Goal: Transaction & Acquisition: Book appointment/travel/reservation

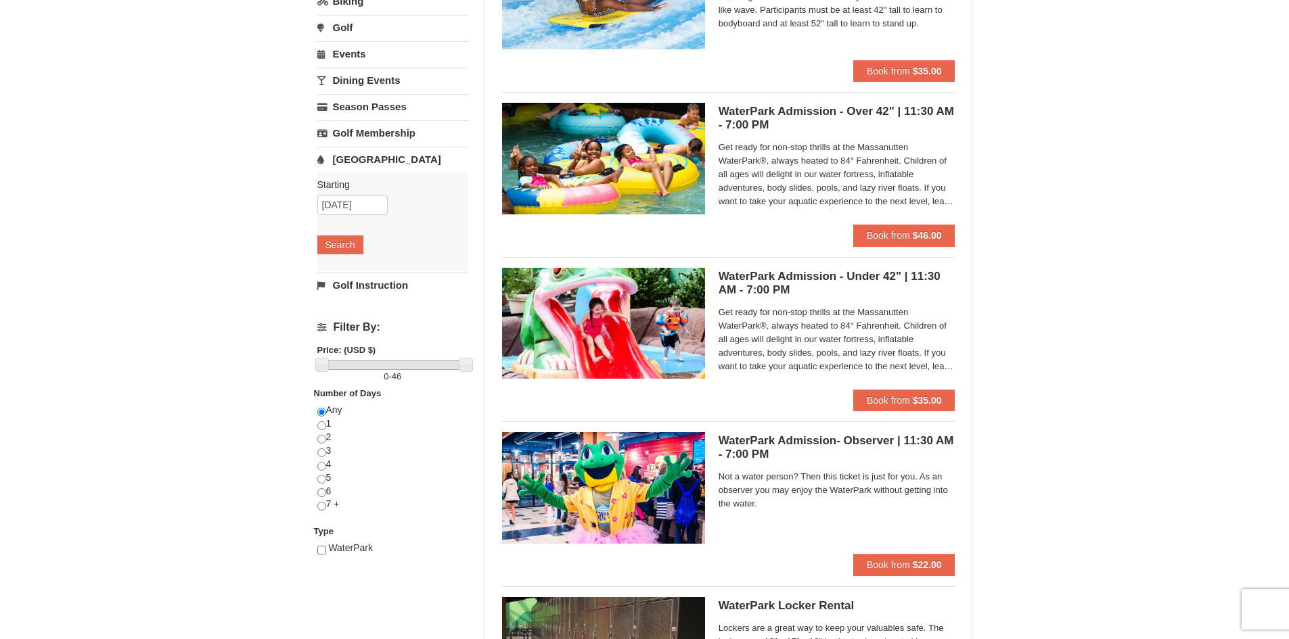
scroll to position [203, 0]
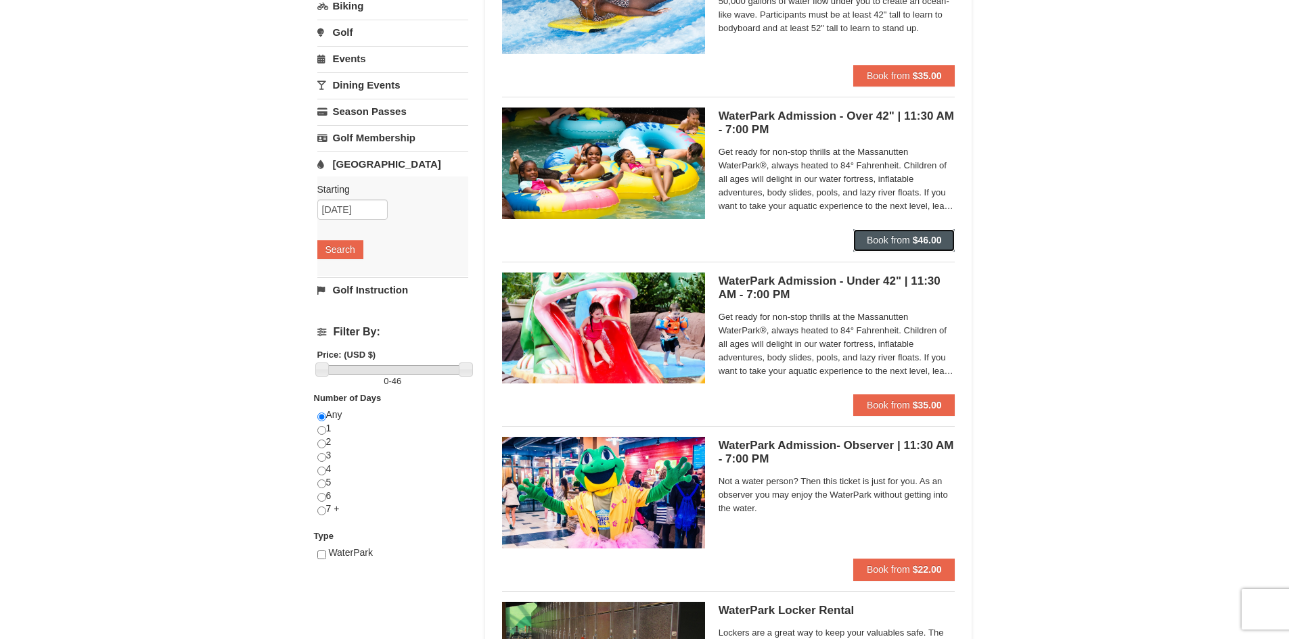
click at [870, 241] on span "Book from" at bounding box center [888, 240] width 43 height 11
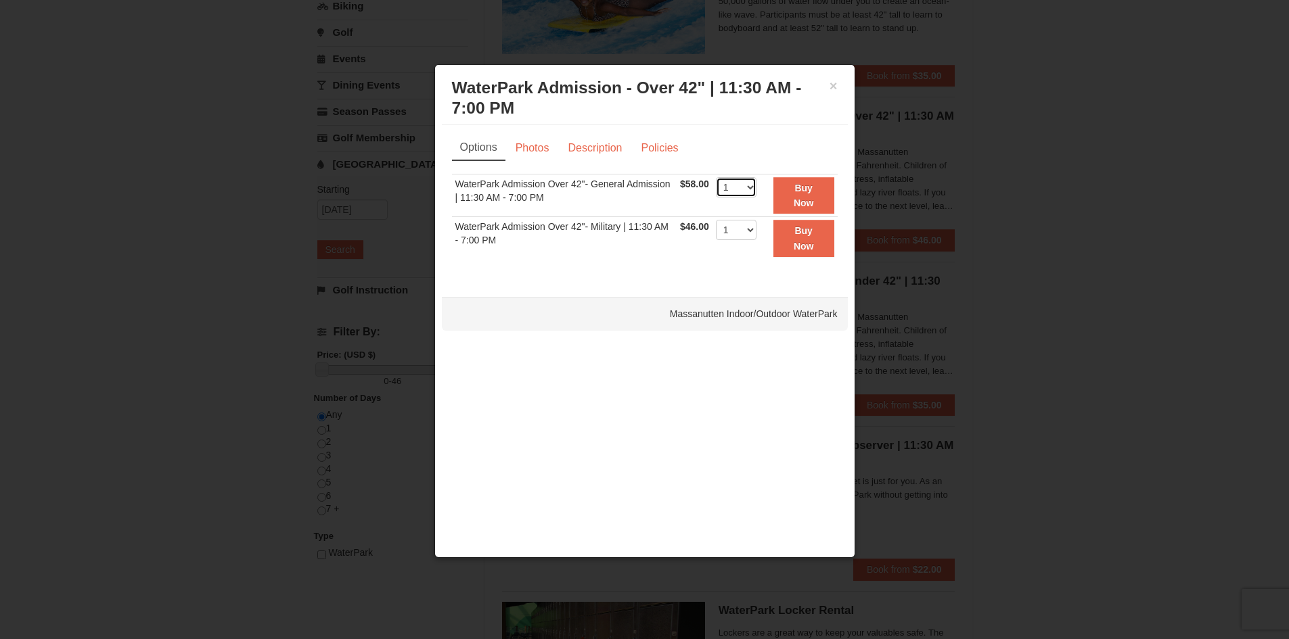
click at [735, 181] on select "1 2 3 4 5 6 7 8 9 10 11 12 13 14 15 16 17 18 19 20 21 22" at bounding box center [736, 187] width 41 height 20
click at [834, 89] on button "×" at bounding box center [833, 86] width 8 height 14
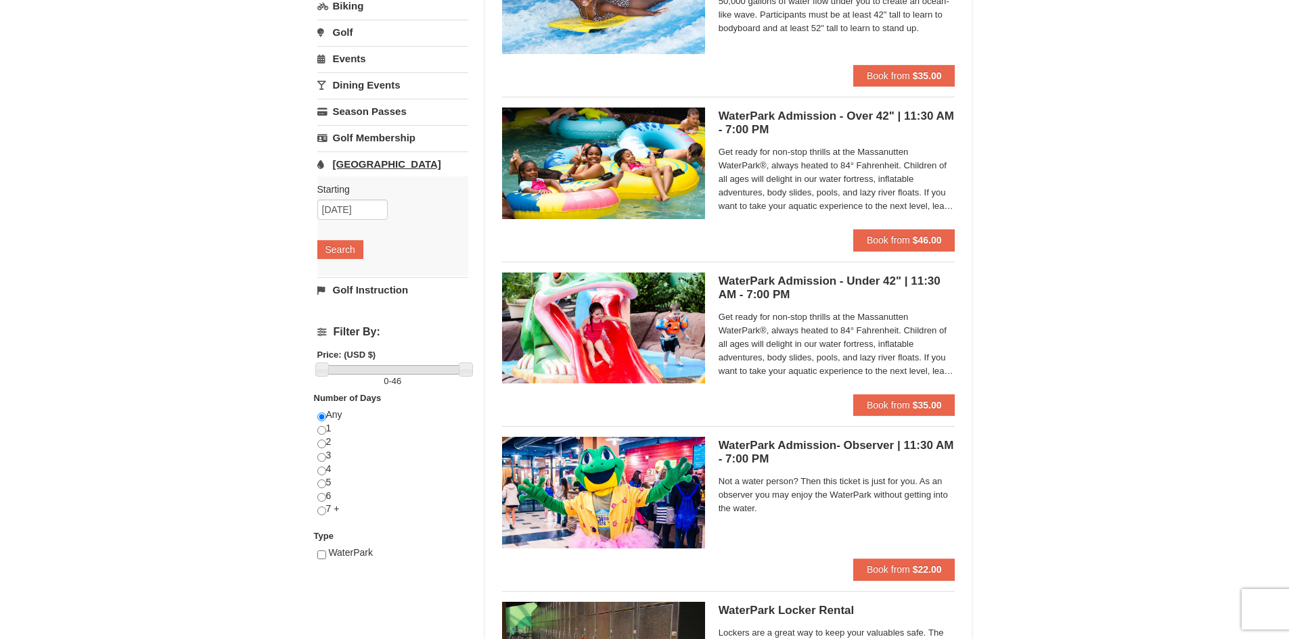
scroll to position [0, 0]
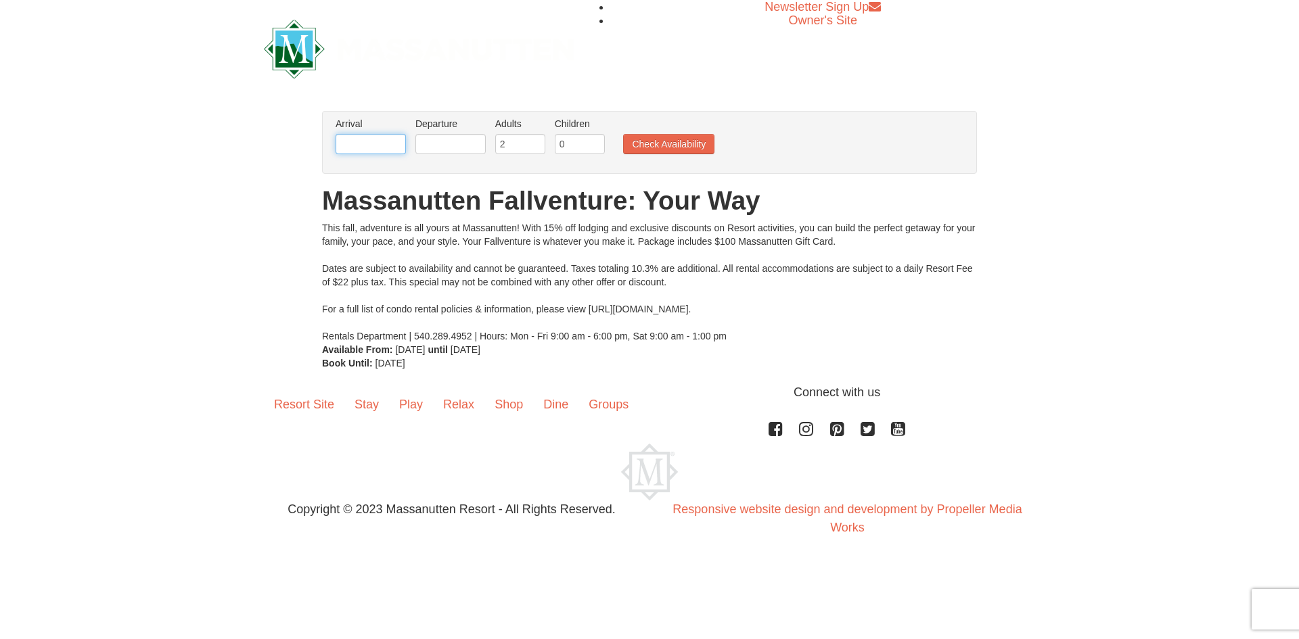
click at [398, 150] on input "text" at bounding box center [371, 144] width 70 height 20
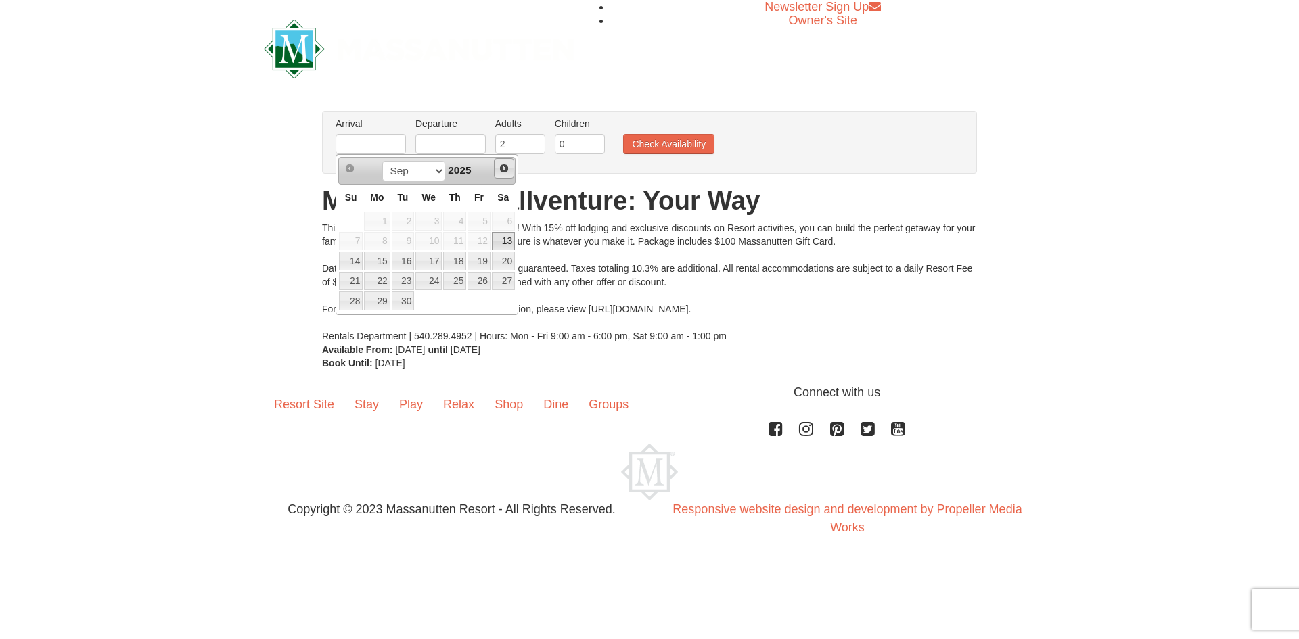
click at [503, 172] on span "Next" at bounding box center [504, 168] width 11 height 11
click at [503, 278] on link "25" at bounding box center [503, 281] width 23 height 19
type input "[DATE]"
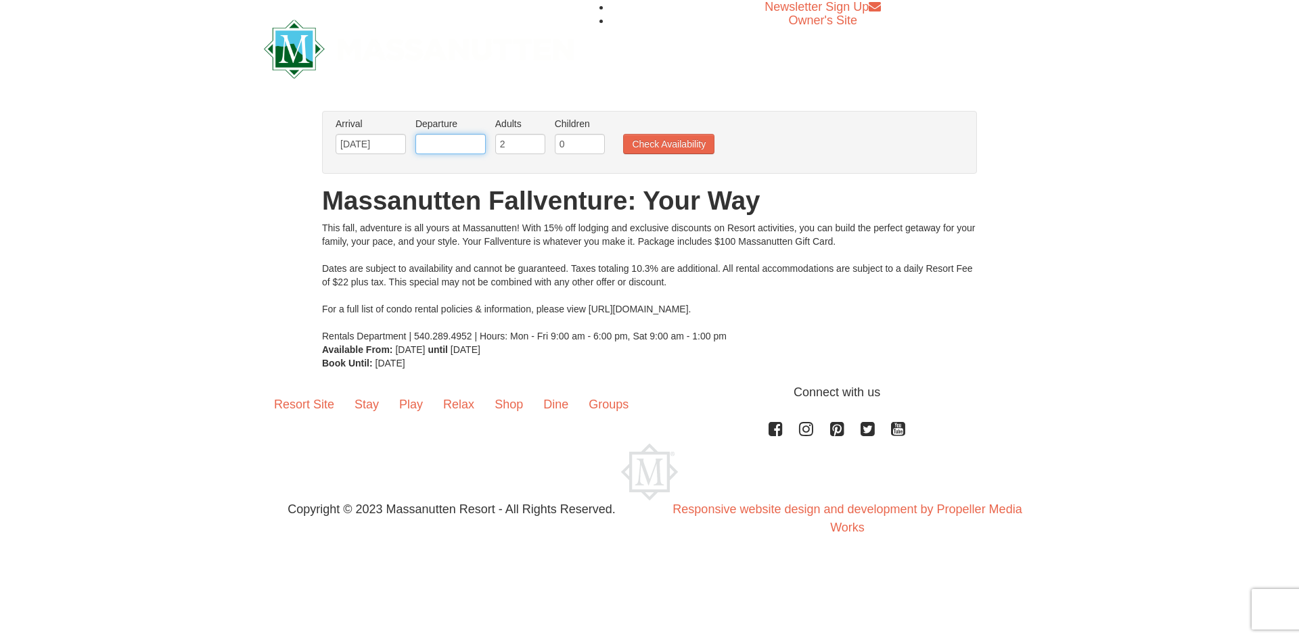
click at [436, 142] on input "text" at bounding box center [450, 144] width 70 height 20
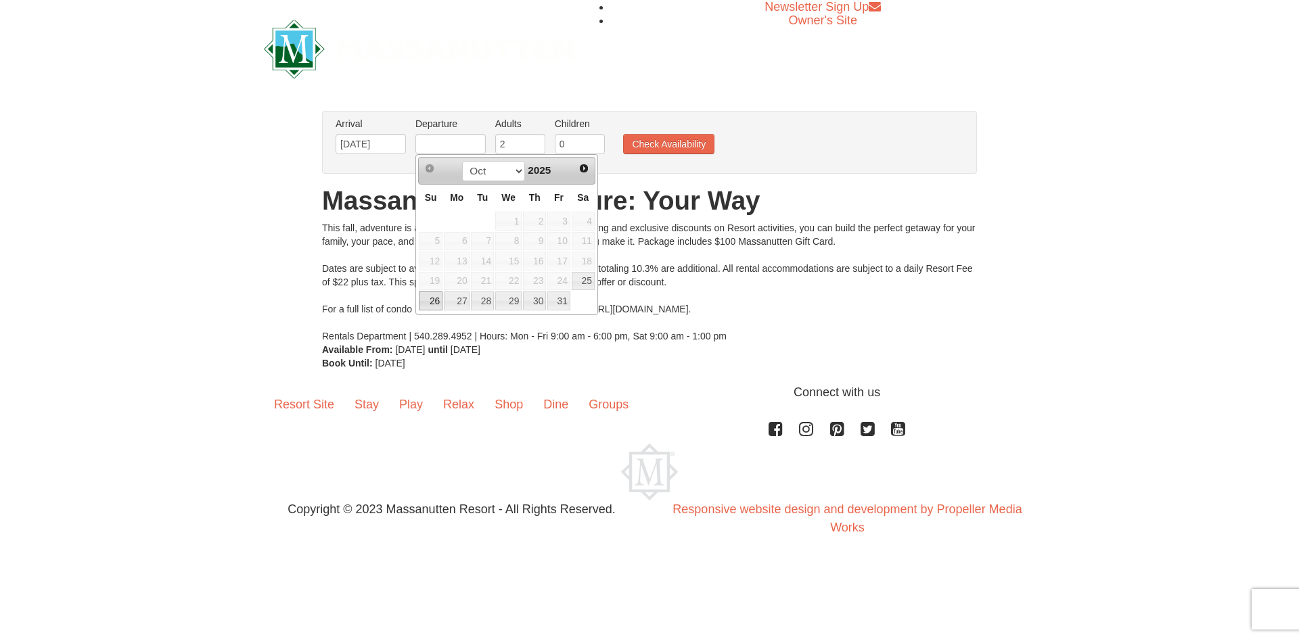
click at [435, 298] on link "26" at bounding box center [431, 301] width 24 height 19
type input "10/26/2025"
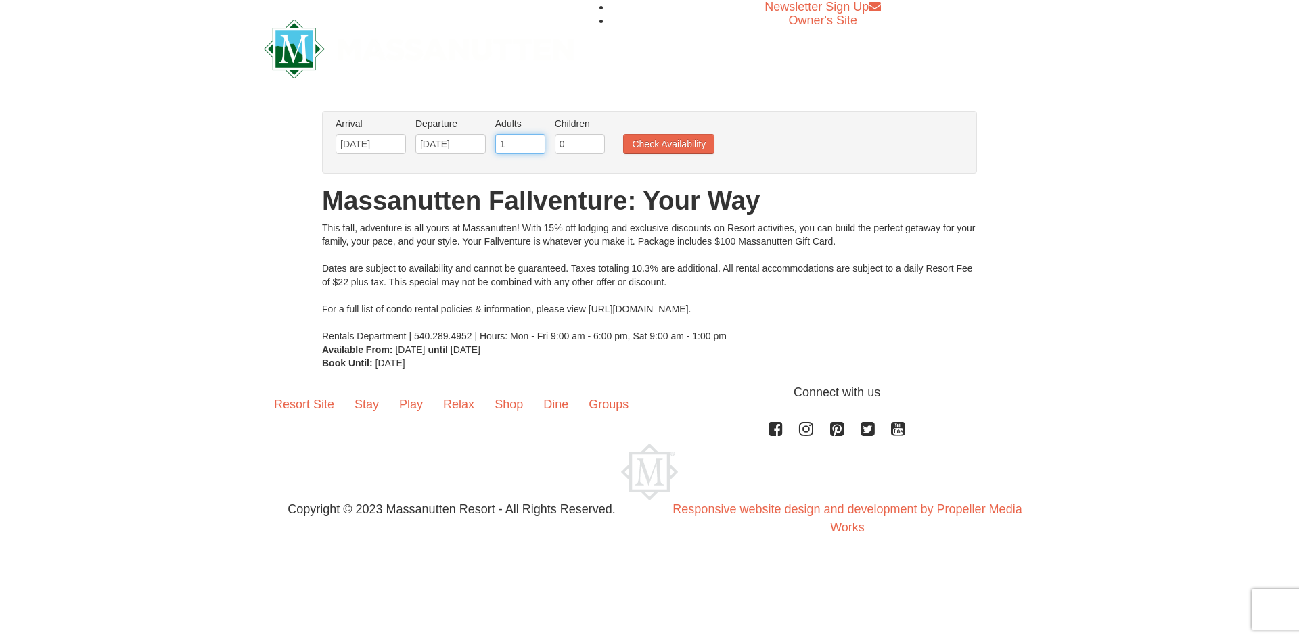
type input "1"
click at [537, 149] on input "1" at bounding box center [520, 144] width 50 height 20
click at [580, 149] on input "0" at bounding box center [580, 144] width 50 height 20
click at [594, 141] on input "1" at bounding box center [580, 144] width 50 height 20
type input "2"
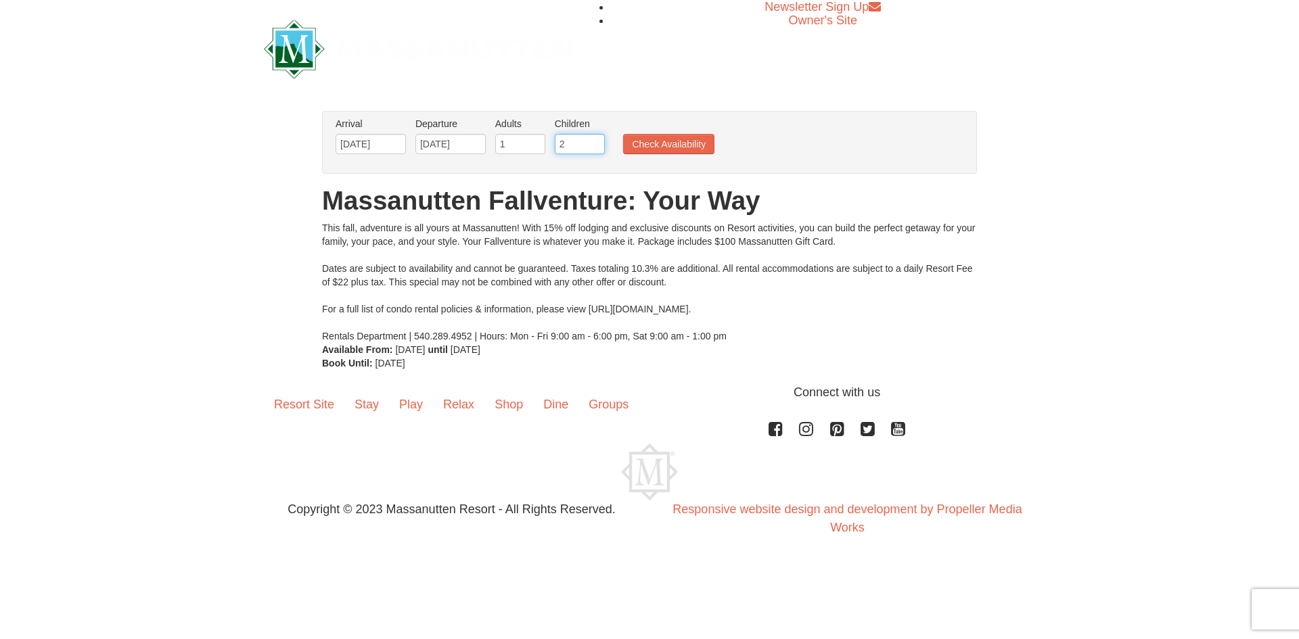
click at [594, 141] on input "2" at bounding box center [580, 144] width 50 height 20
click at [648, 145] on button "Check Availability" at bounding box center [668, 144] width 91 height 20
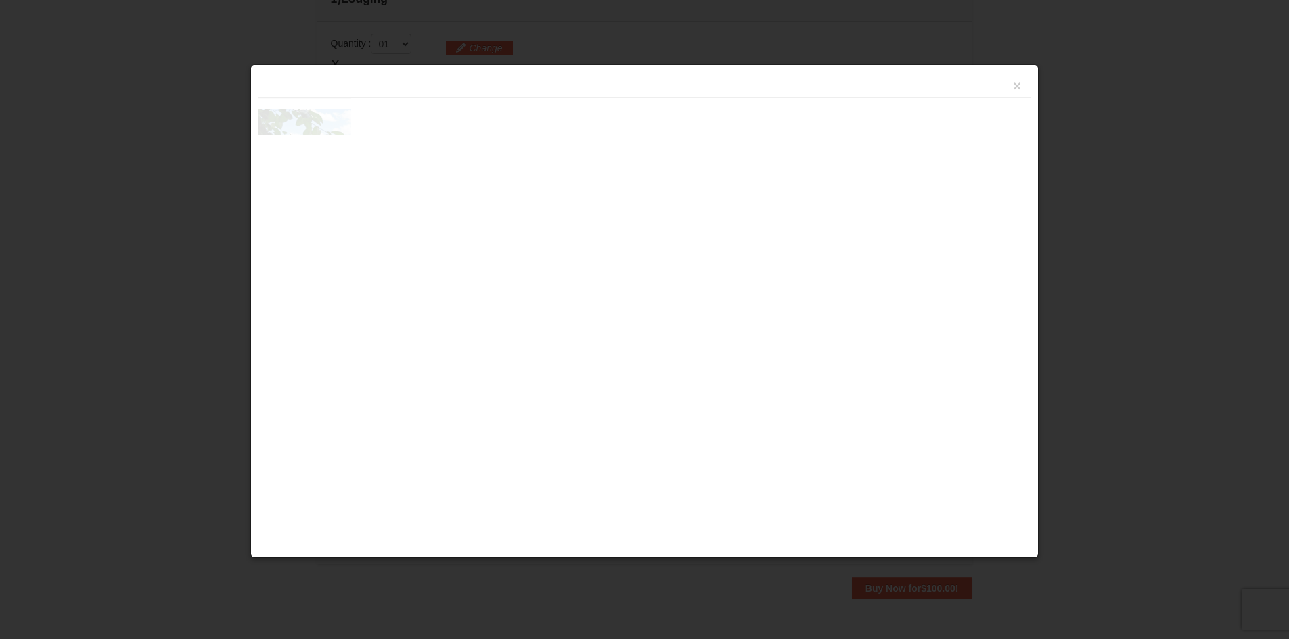
scroll to position [414, 0]
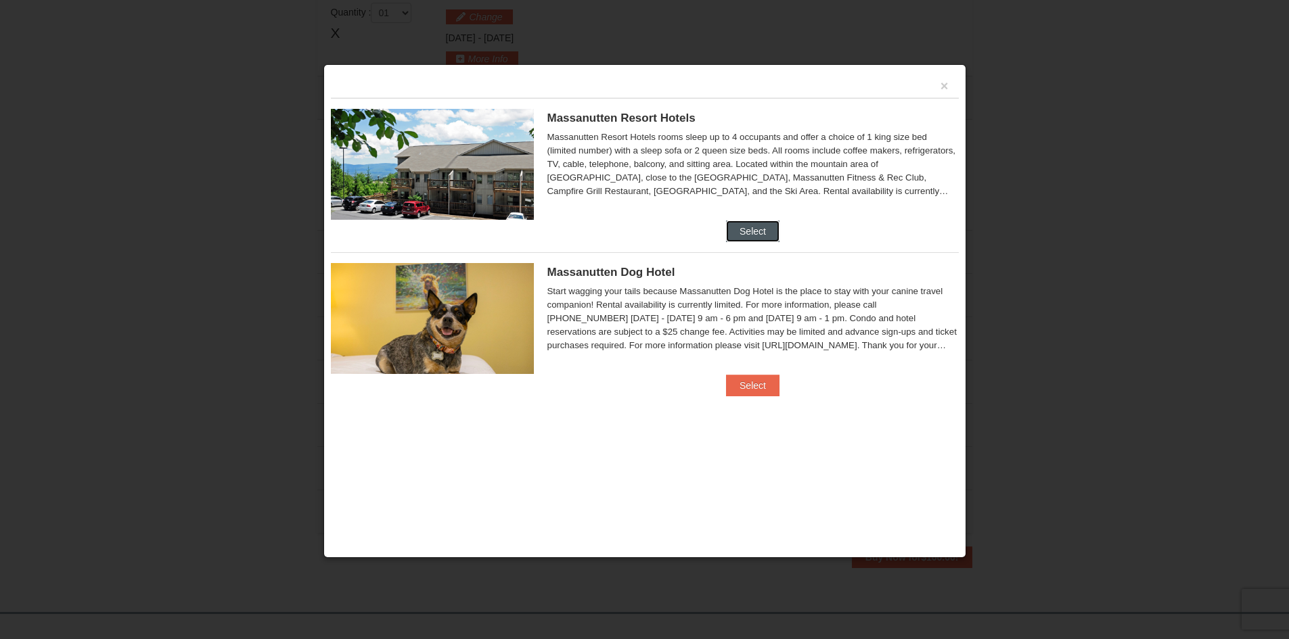
click at [756, 231] on button "Select" at bounding box center [752, 232] width 53 height 22
